Goal: Task Accomplishment & Management: Use online tool/utility

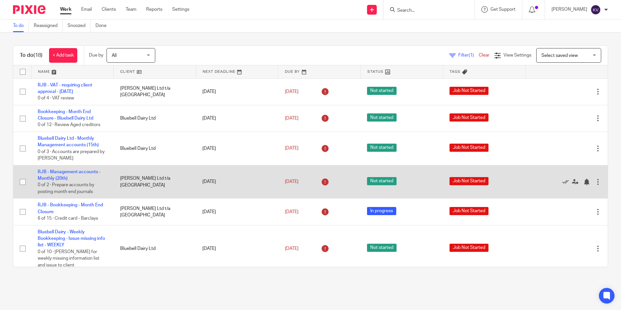
scroll to position [130, 0]
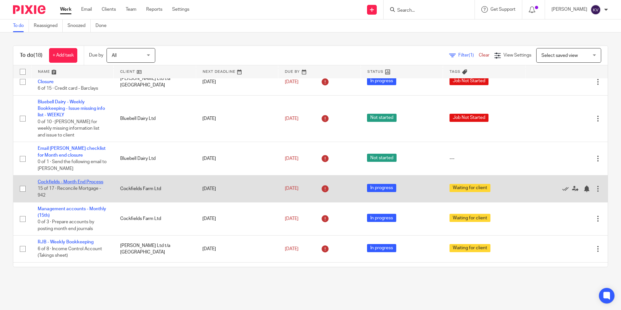
click at [72, 182] on link "Cockfields - Month End Process" at bounding box center [71, 181] width 66 height 5
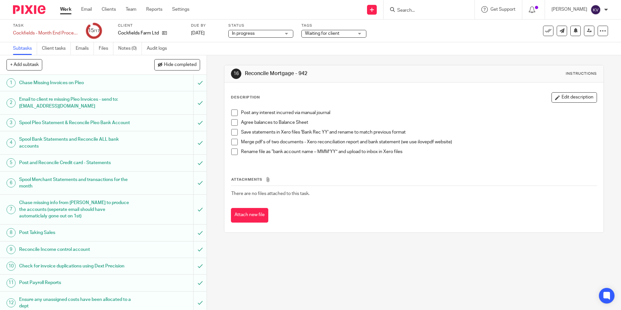
scroll to position [101, 0]
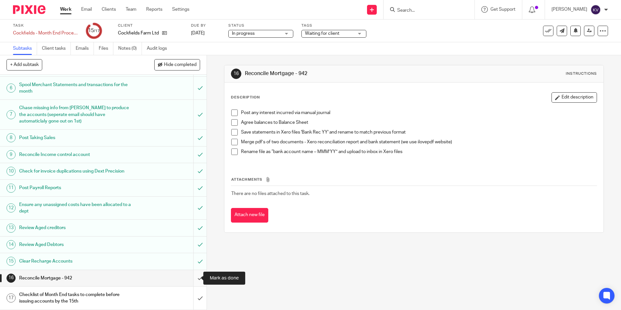
click at [192, 278] on input "submit" at bounding box center [103, 278] width 206 height 16
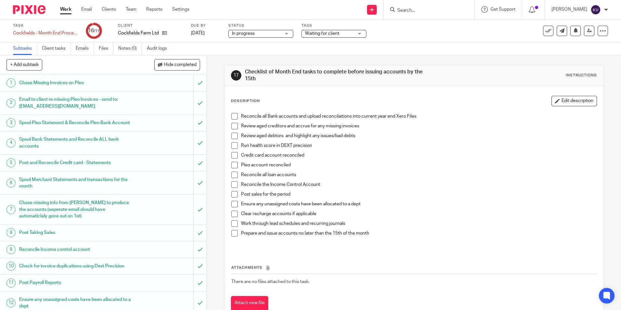
scroll to position [101, 0]
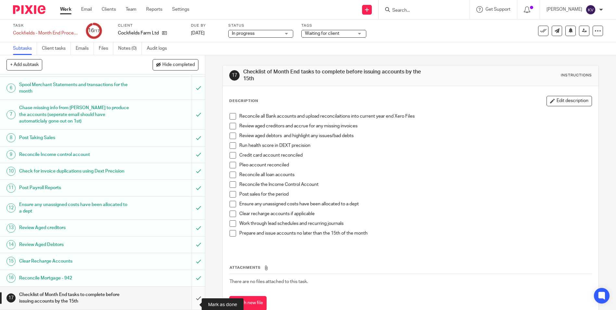
click at [192, 299] on input "submit" at bounding box center [102, 297] width 205 height 23
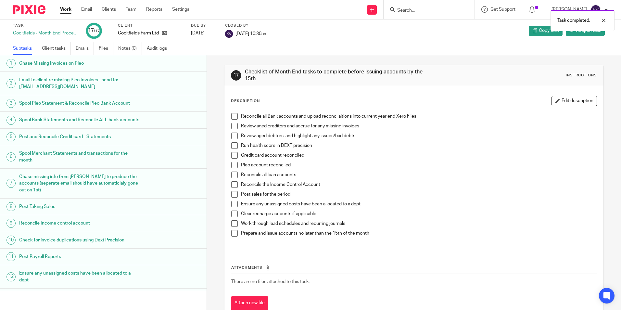
click at [68, 11] on link "Work" at bounding box center [65, 9] width 11 height 6
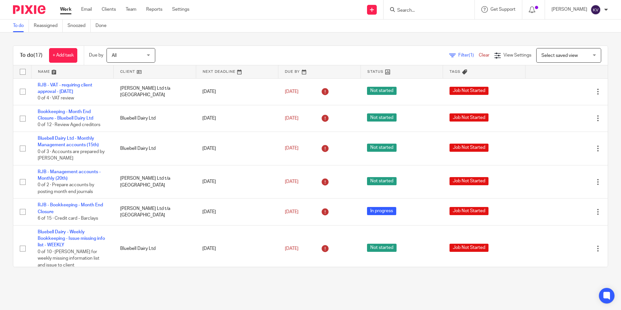
scroll to position [130, 0]
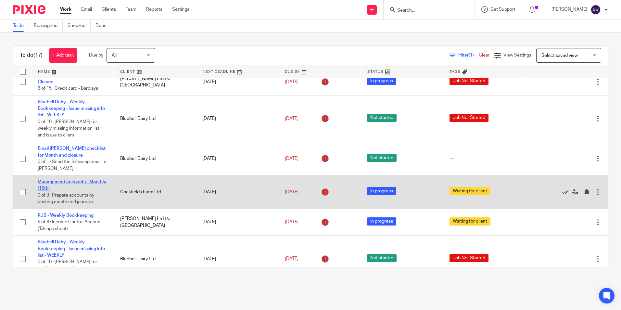
click at [63, 186] on link "Management accounts - Monthly (15th)" at bounding box center [72, 184] width 68 height 11
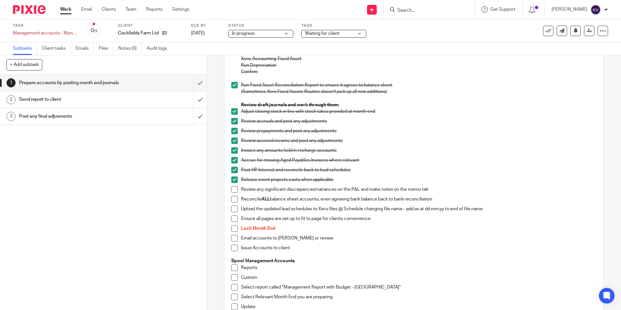
scroll to position [130, 0]
click at [62, 8] on link "Work" at bounding box center [65, 9] width 11 height 6
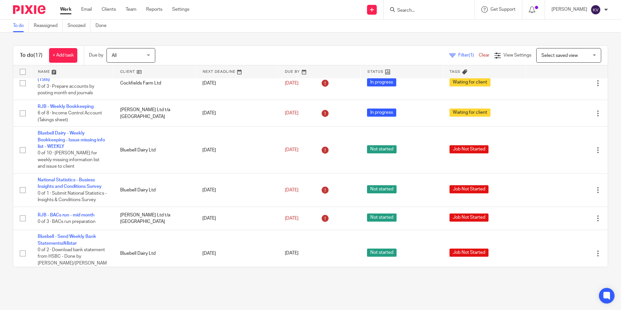
scroll to position [109, 0]
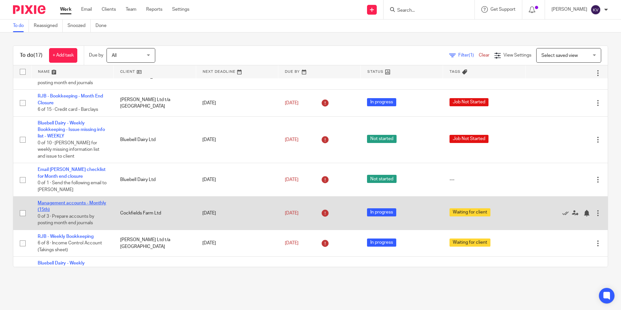
click at [43, 203] on link "Management accounts - Monthly (15th)" at bounding box center [72, 206] width 68 height 11
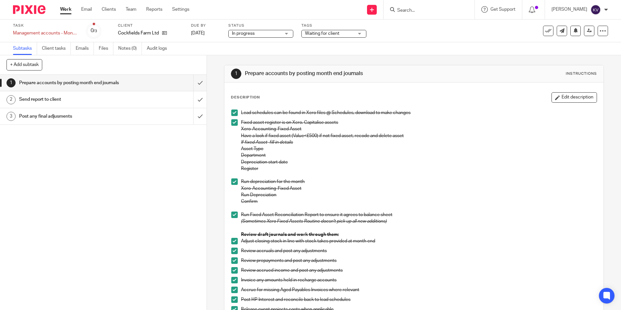
scroll to position [130, 0]
